Goal: Task Accomplishment & Management: Manage account settings

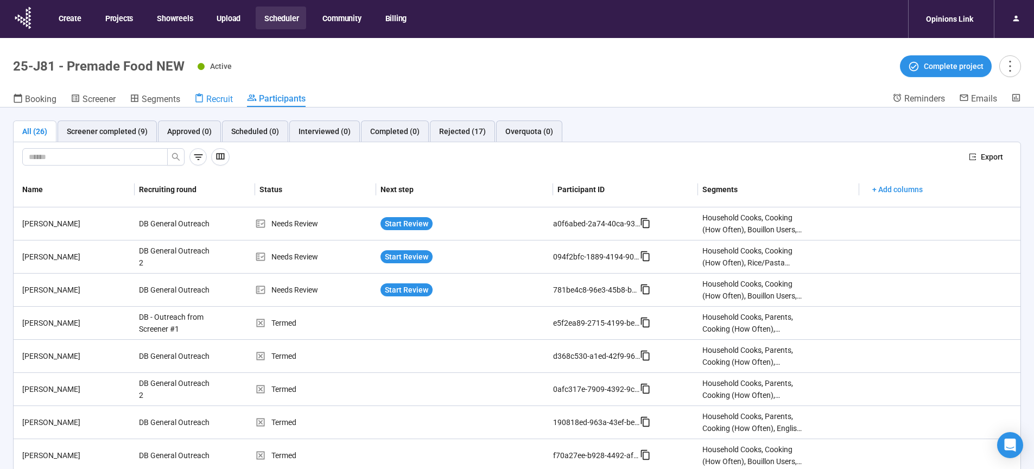
click at [202, 97] on icon at bounding box center [199, 98] width 10 height 10
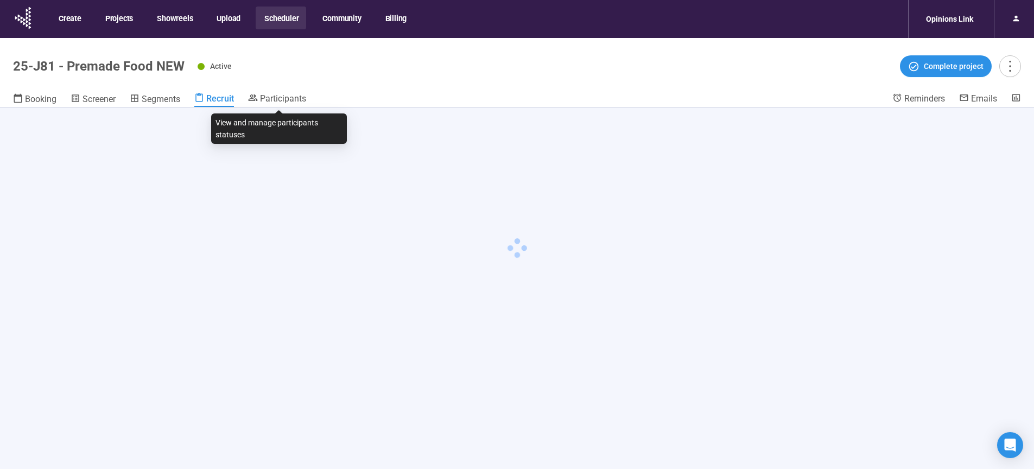
click at [287, 99] on span "Participants" at bounding box center [283, 98] width 46 height 10
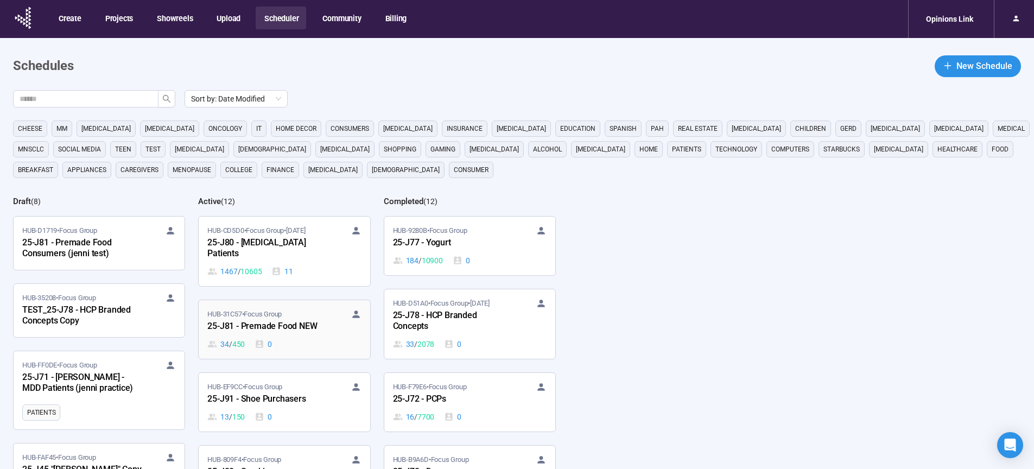
click at [279, 327] on div "25-J81 - Premade Food NEW" at bounding box center [266, 327] width 119 height 14
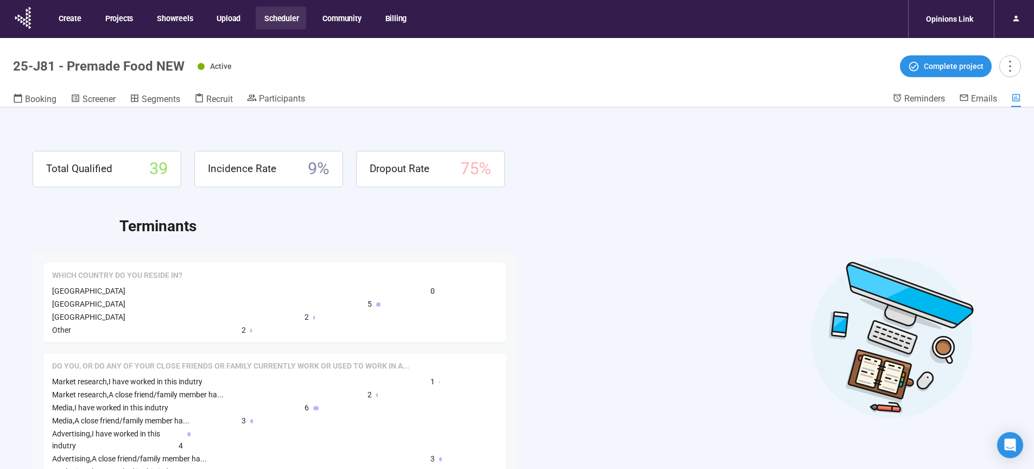
click at [278, 92] on header "25-J81 - Premade Food NEW Active Complete project Booking Screener Segments Rec…" at bounding box center [517, 72] width 1034 height 69
click at [280, 101] on span "Participants" at bounding box center [282, 98] width 46 height 10
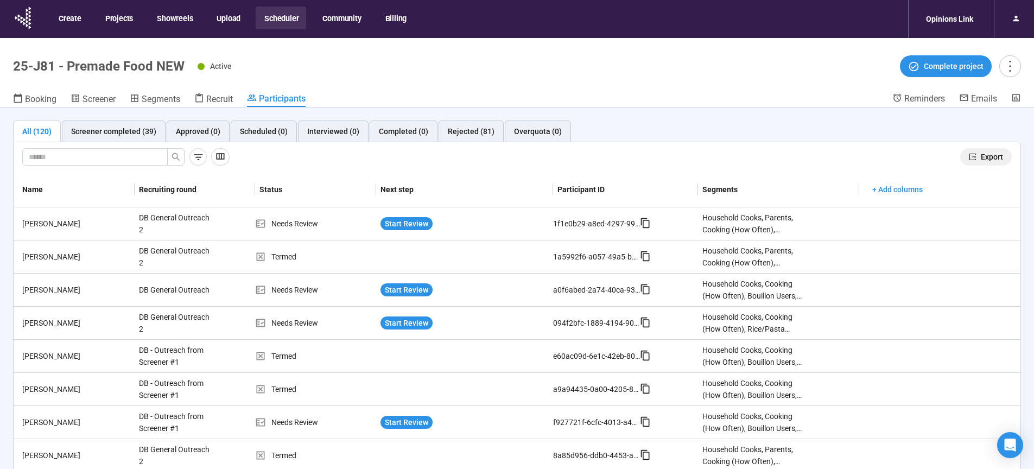
click at [981, 159] on span "Export" at bounding box center [992, 157] width 22 height 12
